Goal: Information Seeking & Learning: Learn about a topic

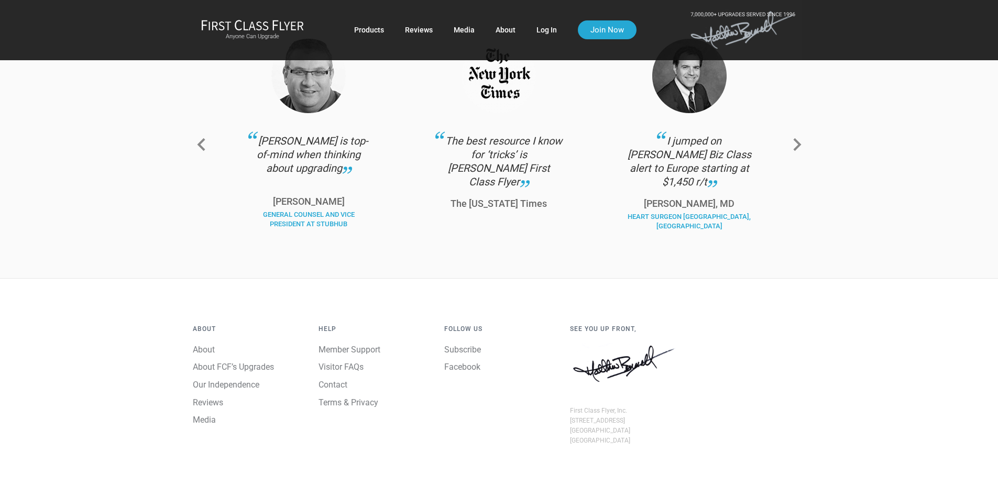
scroll to position [76, 0]
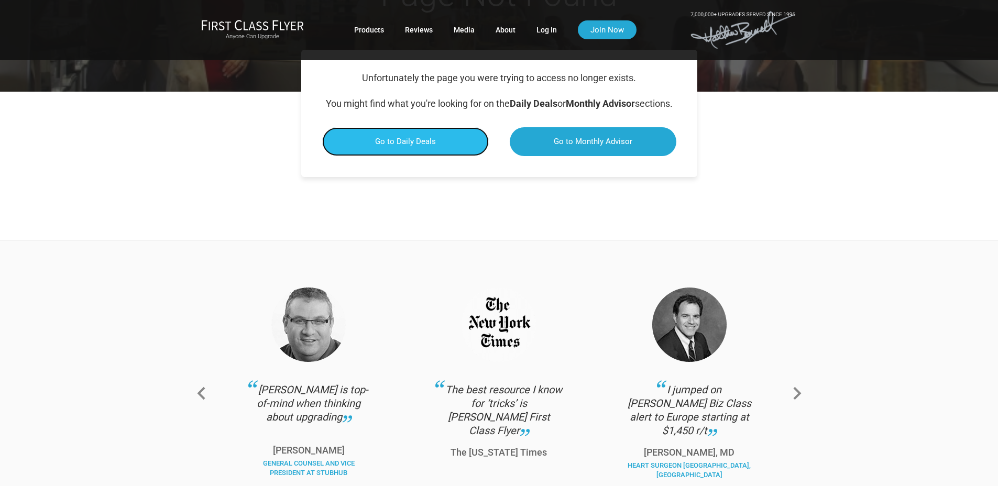
click at [423, 146] on span "Go to Daily Deals" at bounding box center [405, 141] width 61 height 9
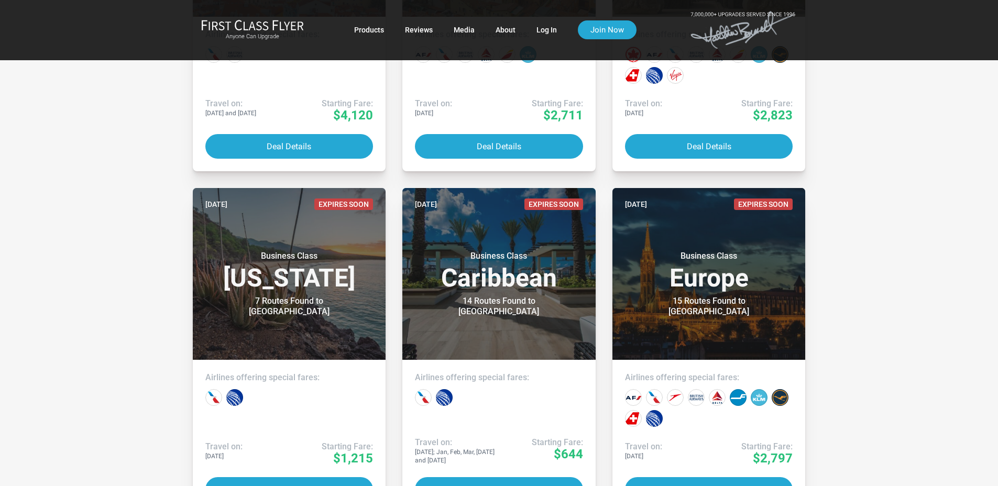
scroll to position [5283, 0]
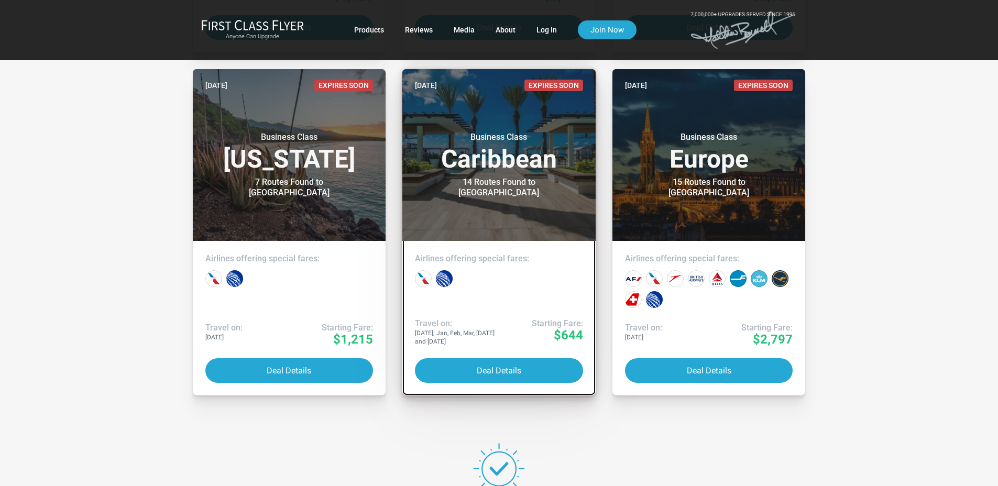
click at [470, 200] on header "Jun 27 Expires Soon Business Class Caribbean 14 Routes Found to Grand Cayman" at bounding box center [498, 155] width 193 height 172
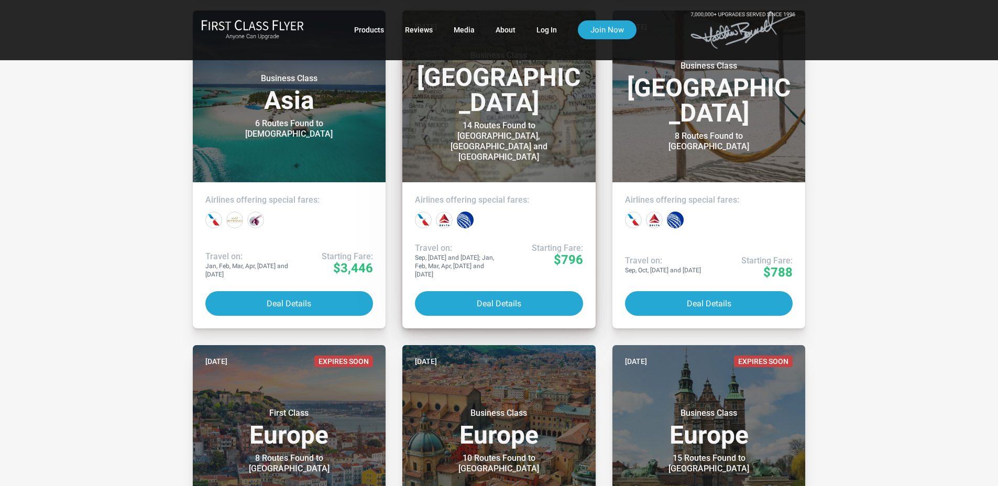
scroll to position [4550, 0]
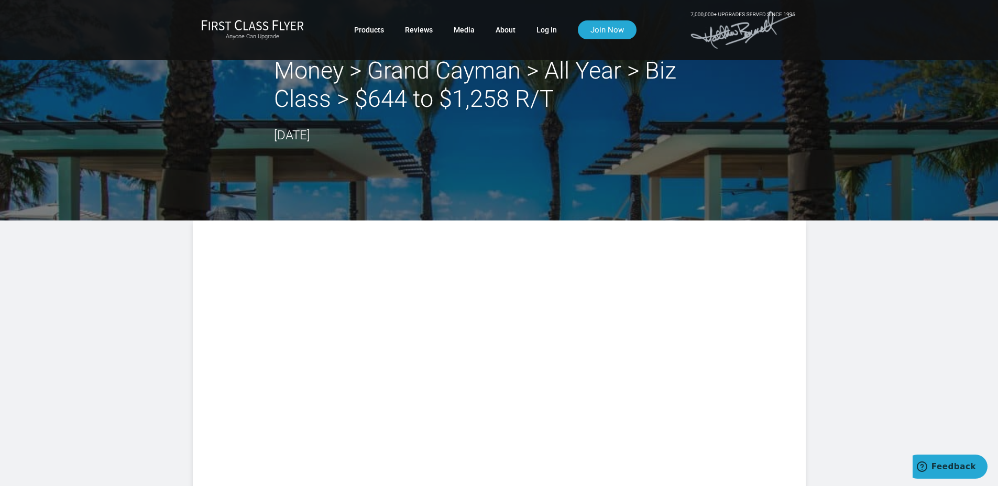
click at [385, 100] on h2 "Money > Grand Cayman > All Year > Biz Class > $644 to $1,258 R/T" at bounding box center [499, 85] width 450 height 57
click at [358, 62] on h2 "Money > Grand Cayman > All Year > Biz Class > $644 to $1,258 R/T" at bounding box center [499, 85] width 450 height 57
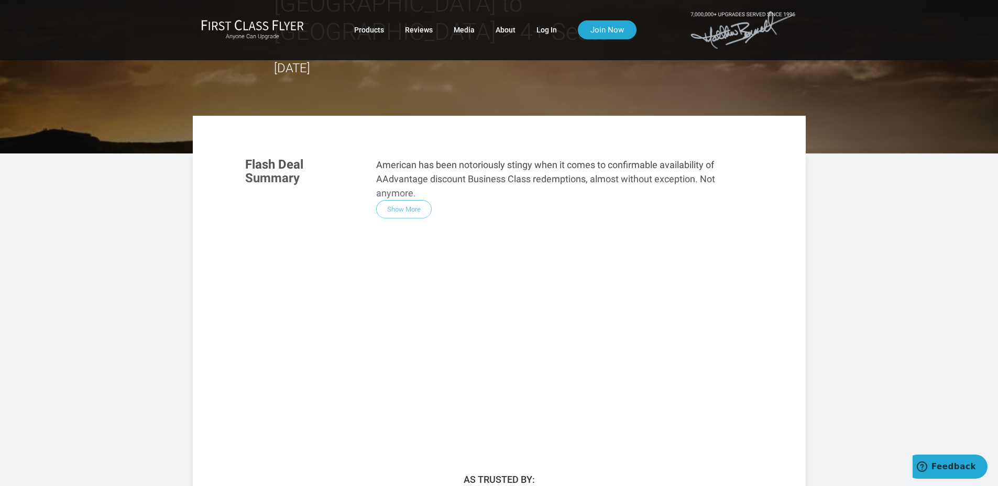
scroll to position [105, 0]
